Goal: Communication & Community: Answer question/provide support

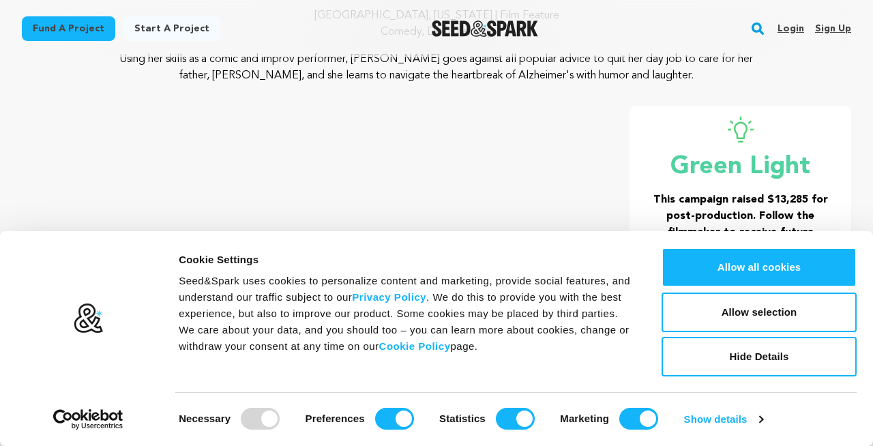
scroll to position [197, 0]
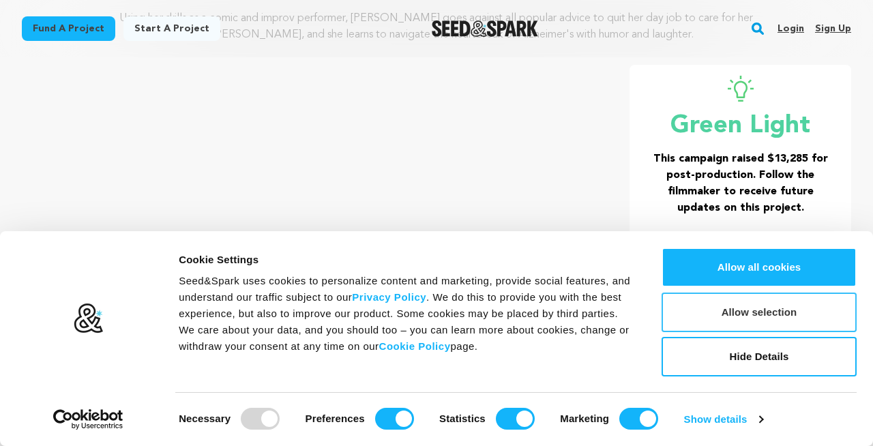
click at [717, 310] on button "Allow selection" at bounding box center [758, 313] width 195 height 40
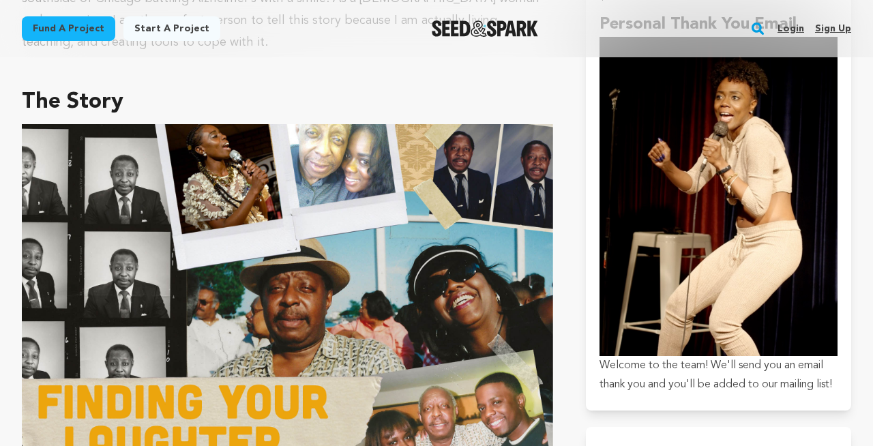
scroll to position [734, 0]
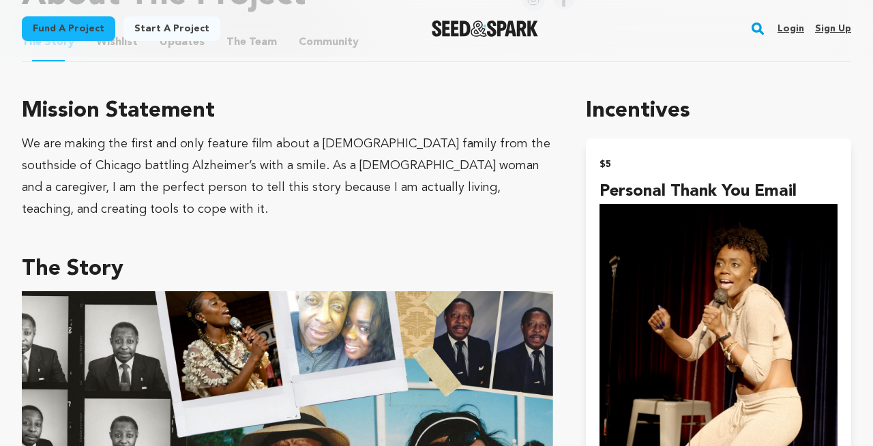
click at [790, 26] on link "Login" at bounding box center [790, 29] width 27 height 22
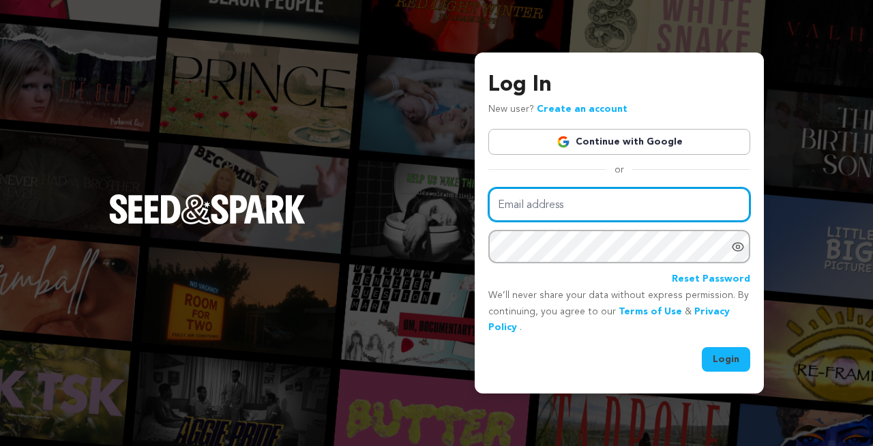
click at [646, 205] on input "Email address" at bounding box center [619, 205] width 262 height 35
type input "[EMAIL_ADDRESS][DOMAIN_NAME]"
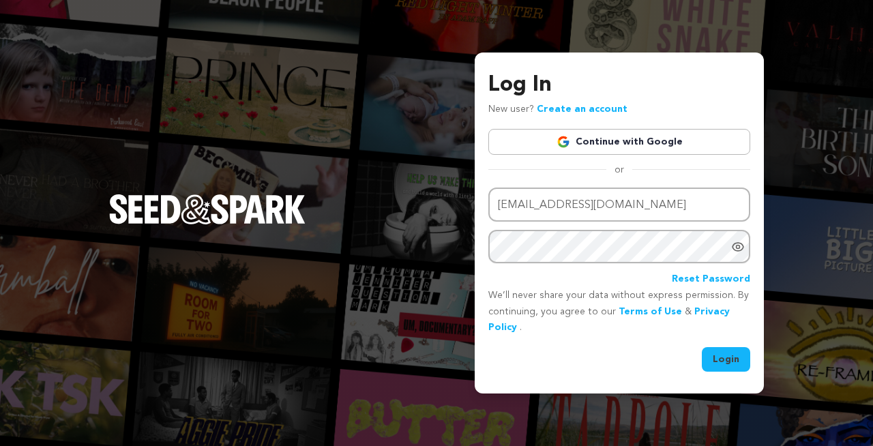
click at [723, 353] on button "Login" at bounding box center [726, 359] width 48 height 25
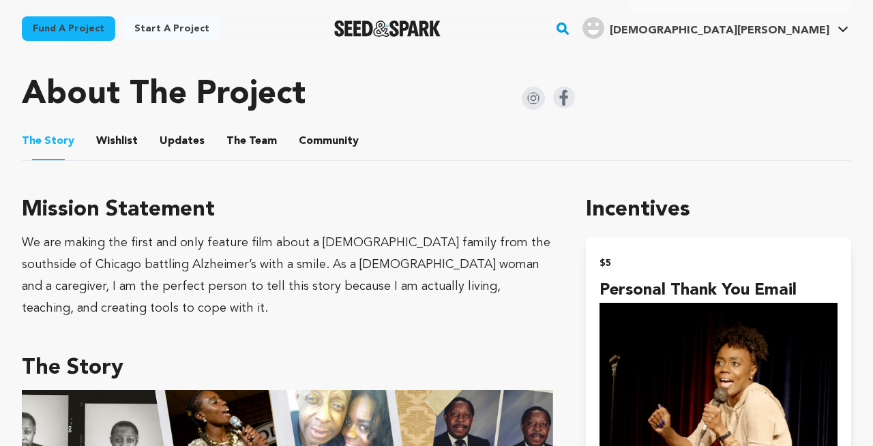
scroll to position [629, 0]
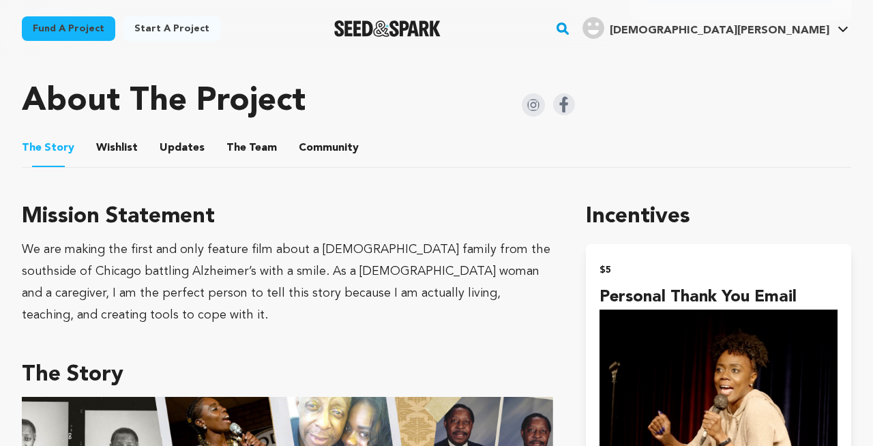
click at [252, 141] on button "The Team" at bounding box center [251, 150] width 33 height 33
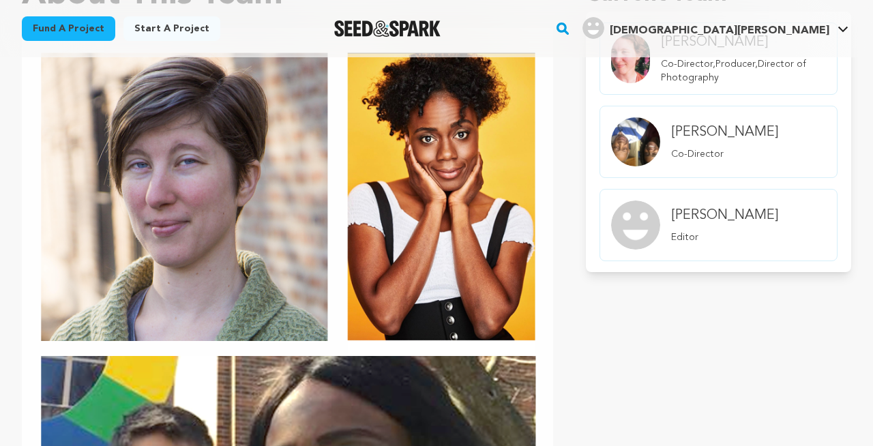
scroll to position [848, 0]
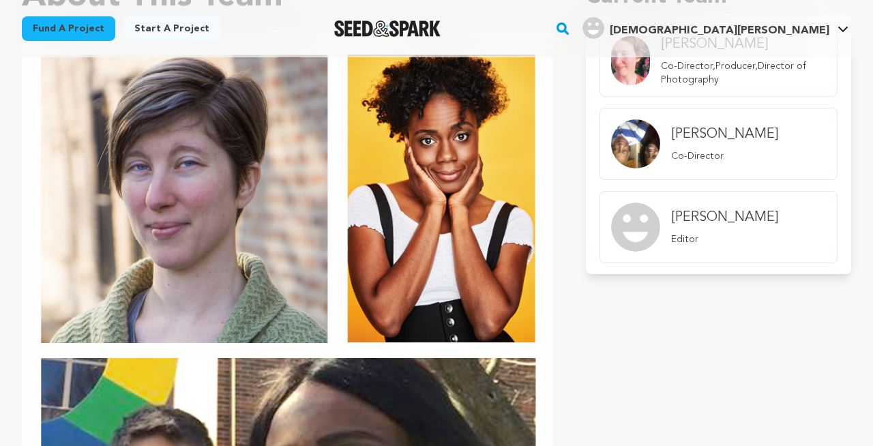
click at [707, 149] on p "Co-Director" at bounding box center [724, 156] width 107 height 14
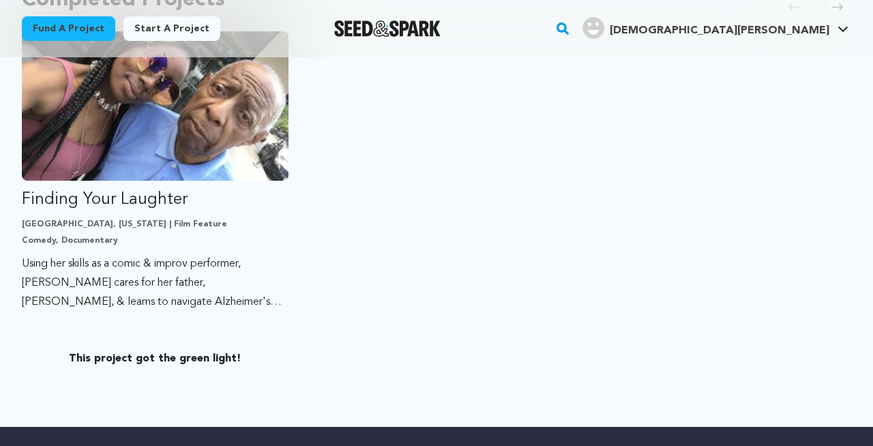
scroll to position [368, 0]
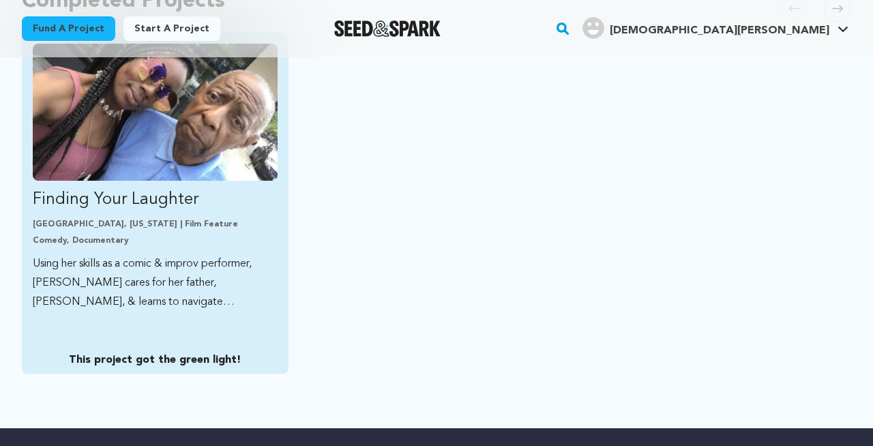
click at [211, 194] on p "Finding Your Laughter" at bounding box center [155, 200] width 245 height 22
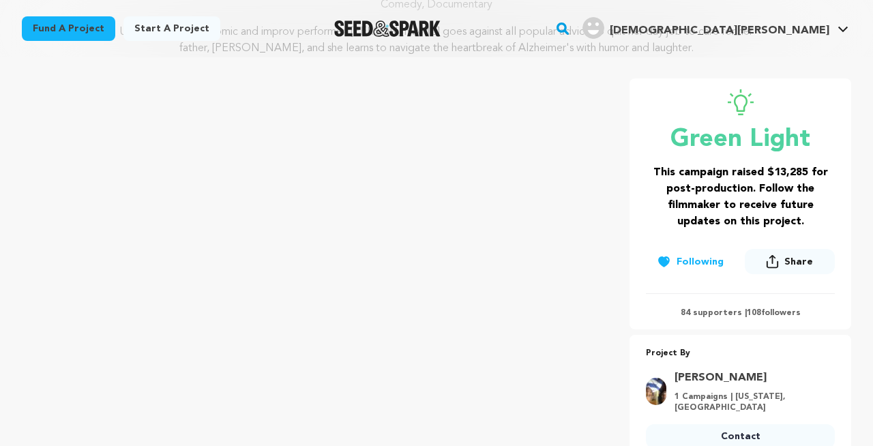
scroll to position [185, 0]
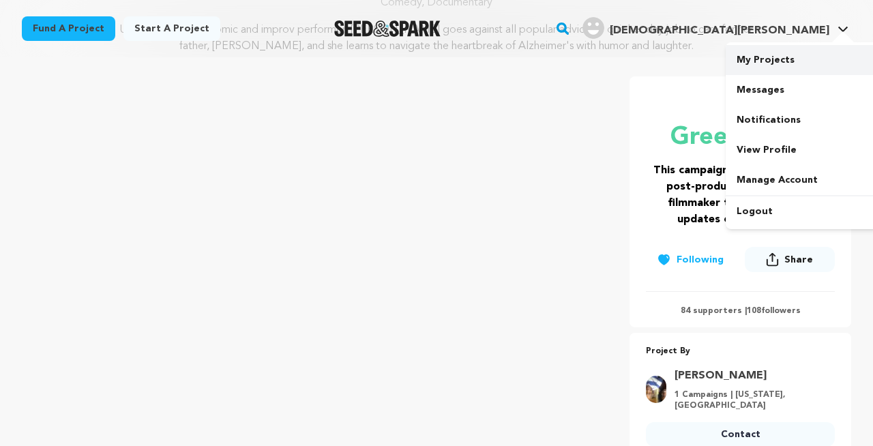
click at [778, 63] on link "My Projects" at bounding box center [802, 60] width 153 height 30
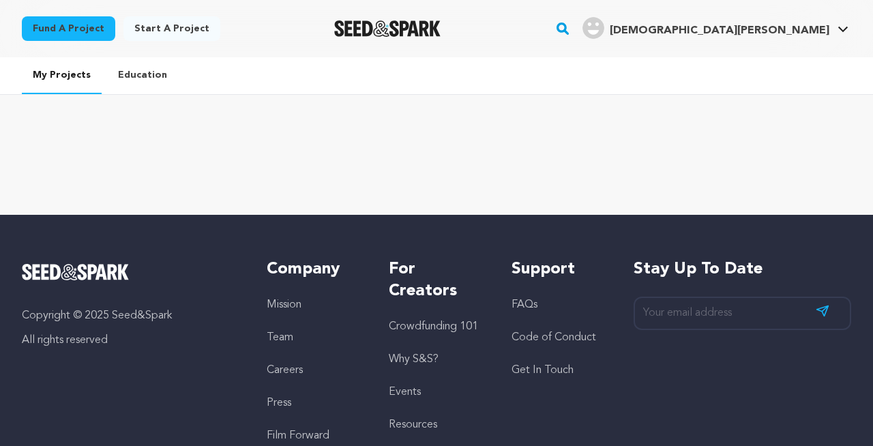
click at [807, 29] on span "[DEMOGRAPHIC_DATA][PERSON_NAME]" at bounding box center [720, 30] width 220 height 11
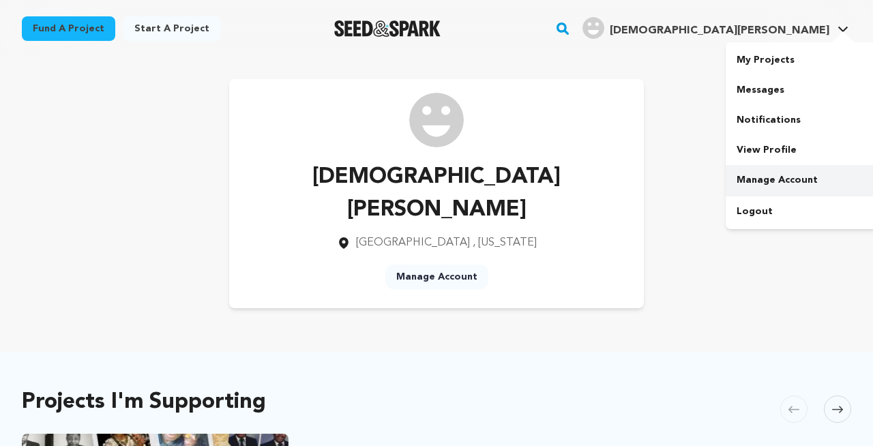
click at [775, 181] on link "Manage Account" at bounding box center [802, 180] width 153 height 30
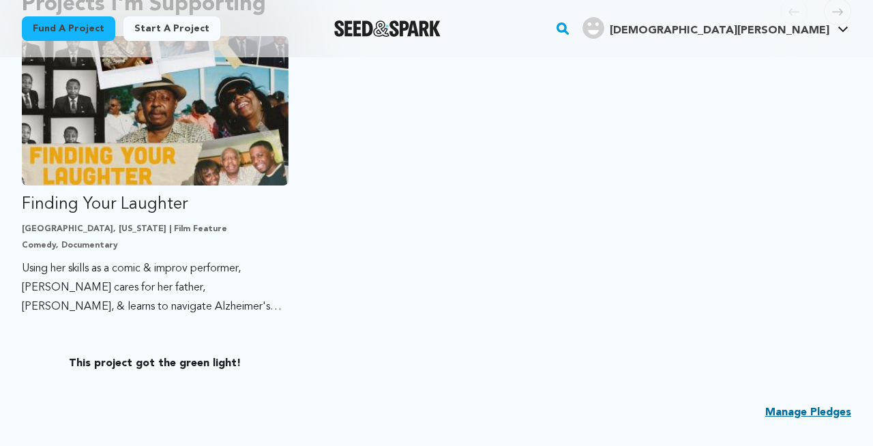
scroll to position [402, 0]
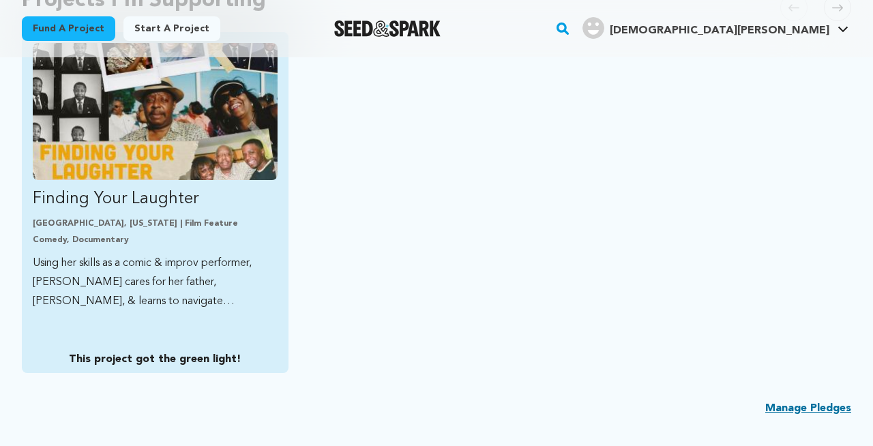
click at [163, 218] on div "[GEOGRAPHIC_DATA], [US_STATE] | Film Feature Comedy, Documentary" at bounding box center [155, 231] width 245 height 27
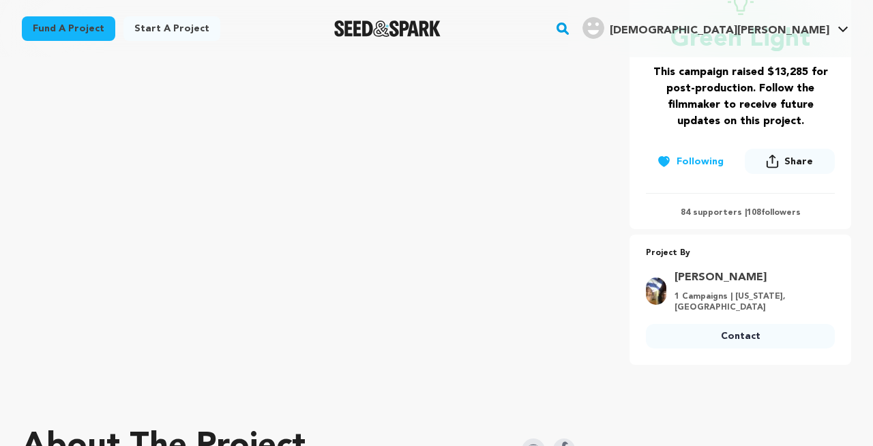
scroll to position [290, 0]
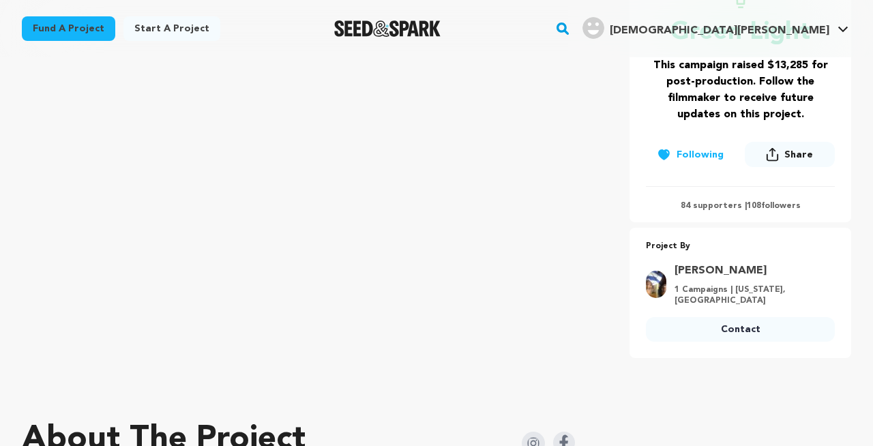
click at [747, 317] on link "Contact" at bounding box center [740, 329] width 189 height 25
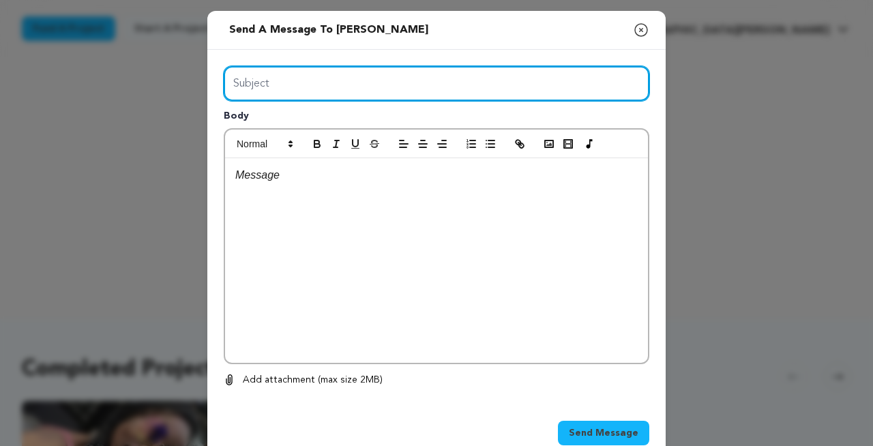
click at [305, 91] on input "Subject" at bounding box center [437, 83] width 426 height 35
type input "I heard your story on 24/7 podcast"
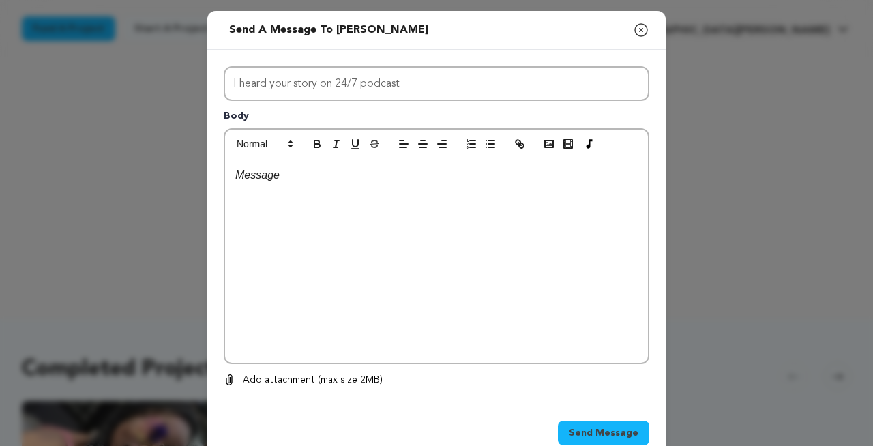
click at [250, 183] on div at bounding box center [436, 260] width 423 height 205
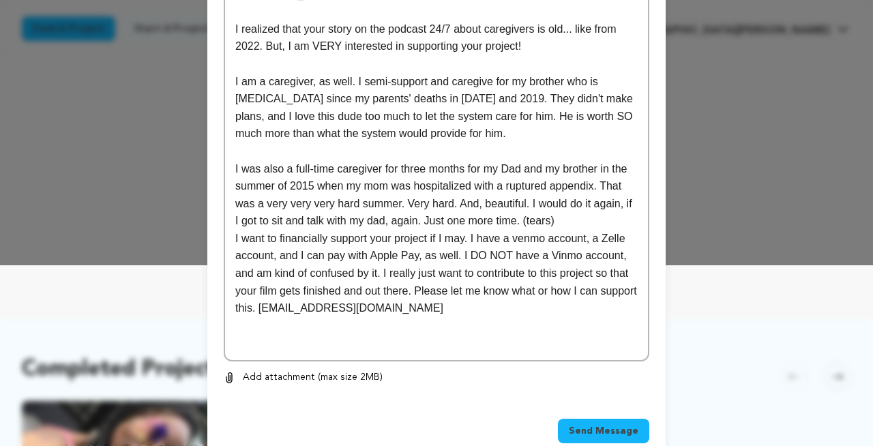
scroll to position [190, 0]
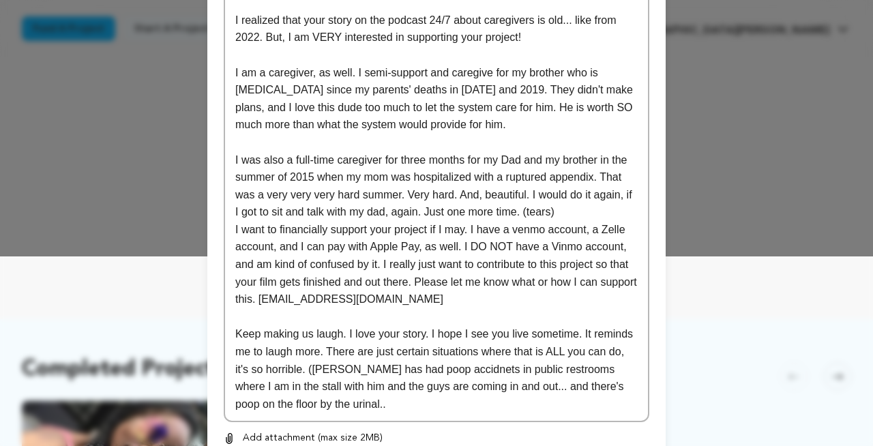
click at [323, 390] on p "Keep making us laugh. I love your story. I hope I see you live sometime. It rem…" at bounding box center [436, 368] width 402 height 87
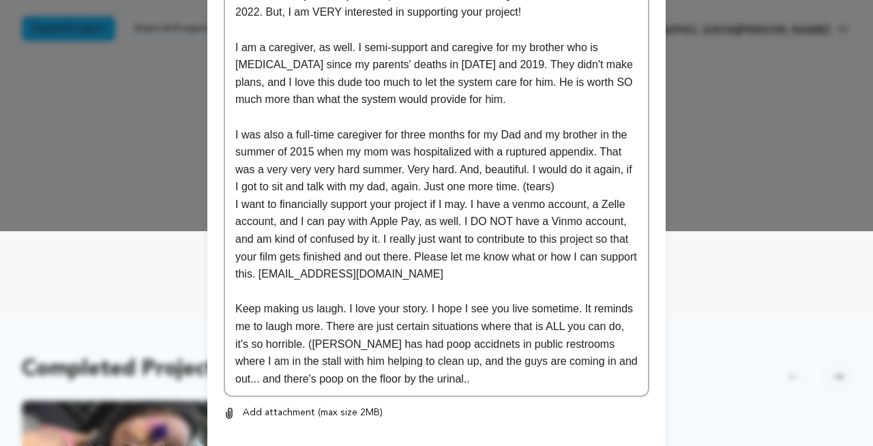
scroll to position [223, 0]
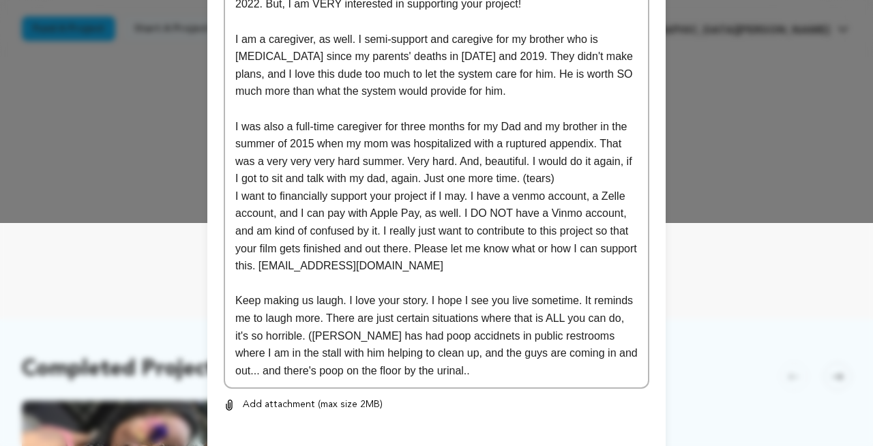
click at [437, 374] on p "Keep making us laugh. I love your story. I hope I see you live sometime. It rem…" at bounding box center [436, 335] width 402 height 87
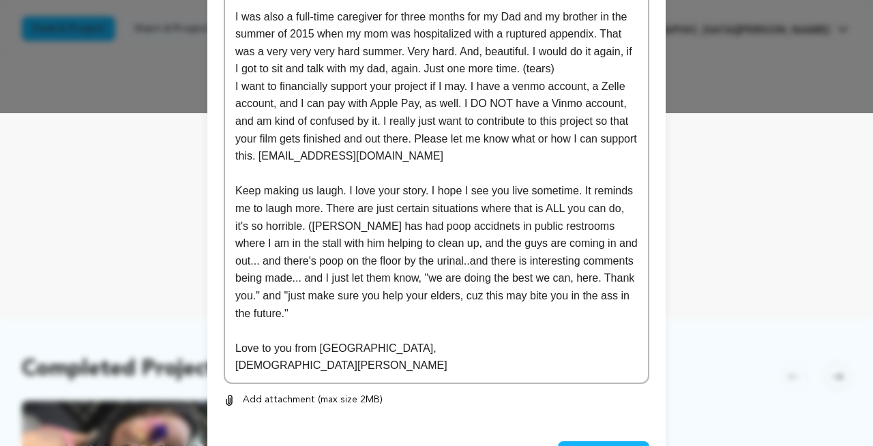
scroll to position [385, 0]
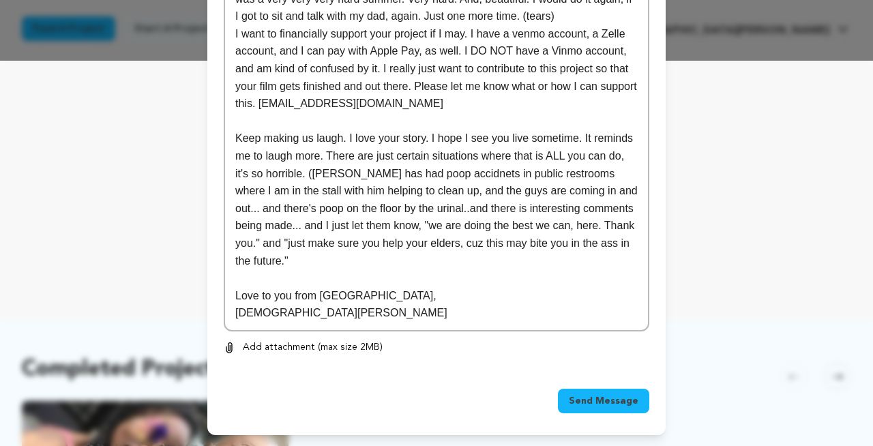
click at [597, 400] on span "Send Message" at bounding box center [604, 401] width 70 height 14
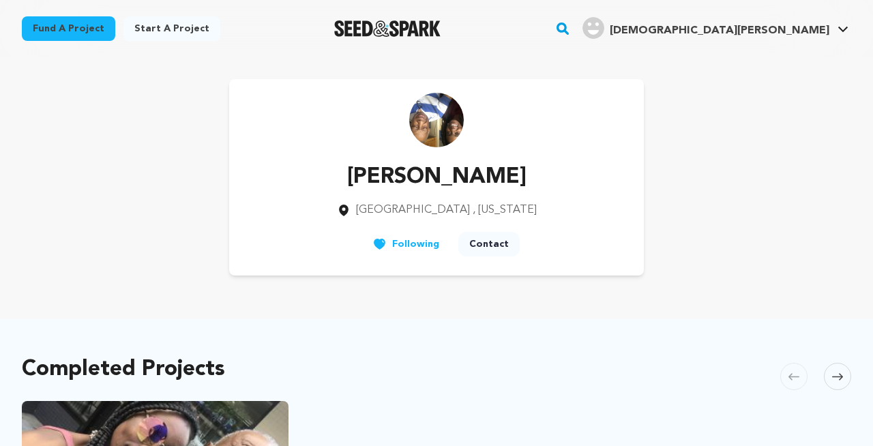
click at [841, 27] on icon "button" at bounding box center [842, 27] width 8 height 8
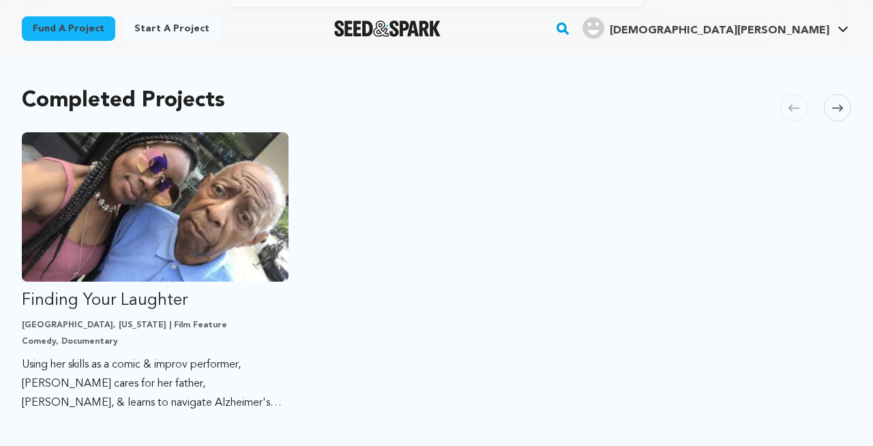
scroll to position [279, 0]
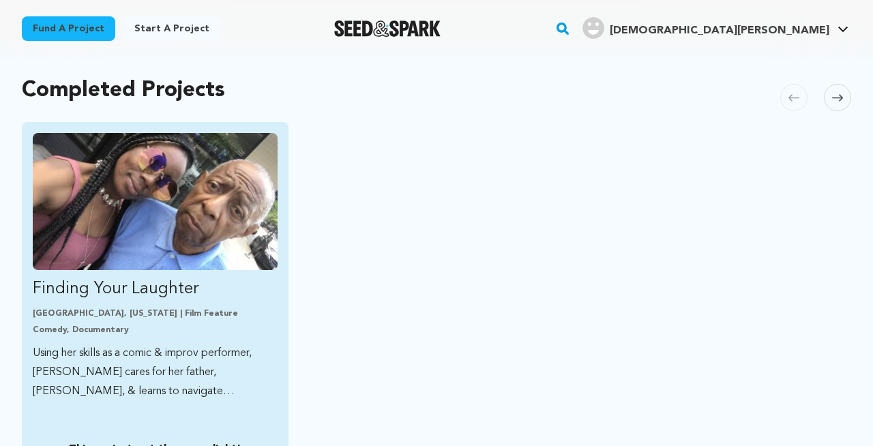
click at [239, 162] on img "Fund Finding Your Laughter" at bounding box center [155, 201] width 245 height 137
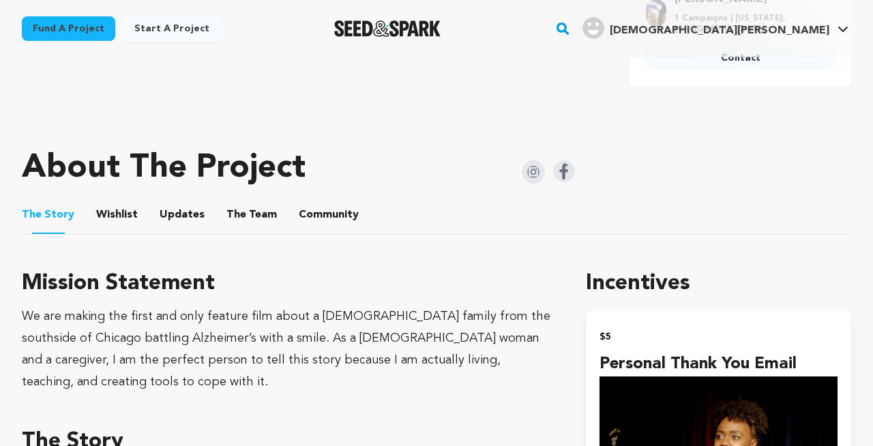
scroll to position [501, 0]
